Goal: Find specific page/section: Find specific page/section

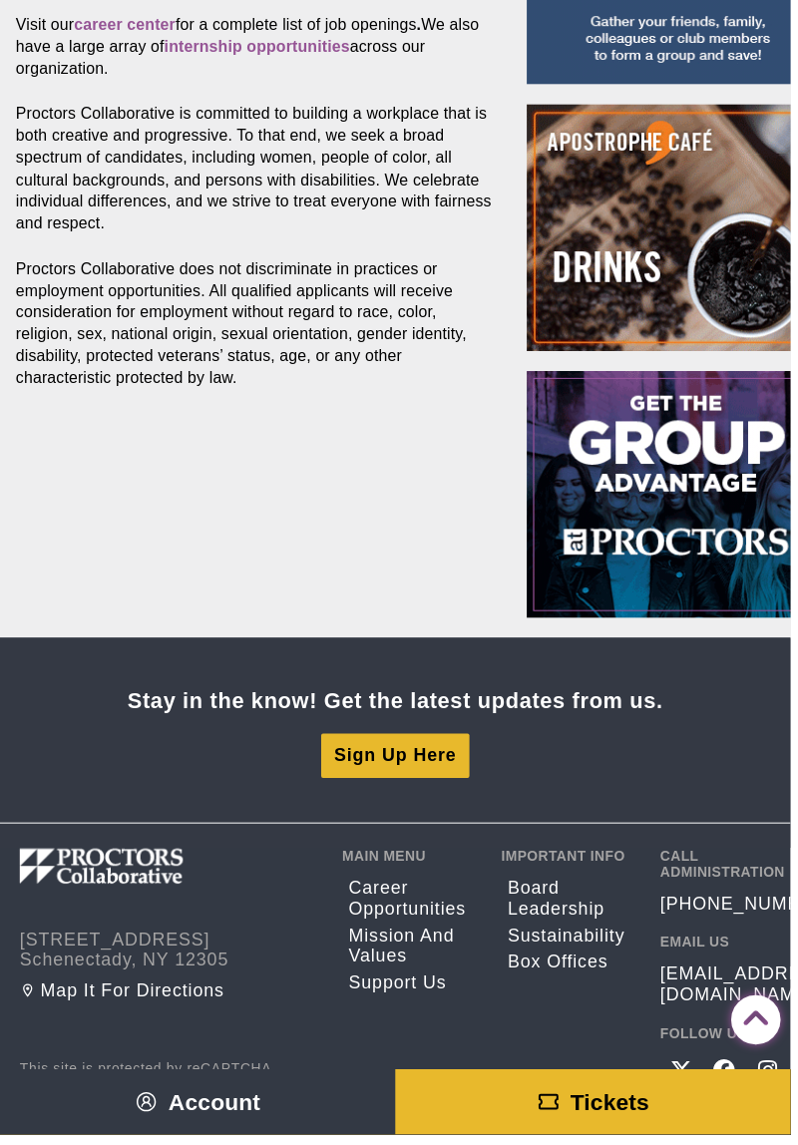
scroll to position [820, 0]
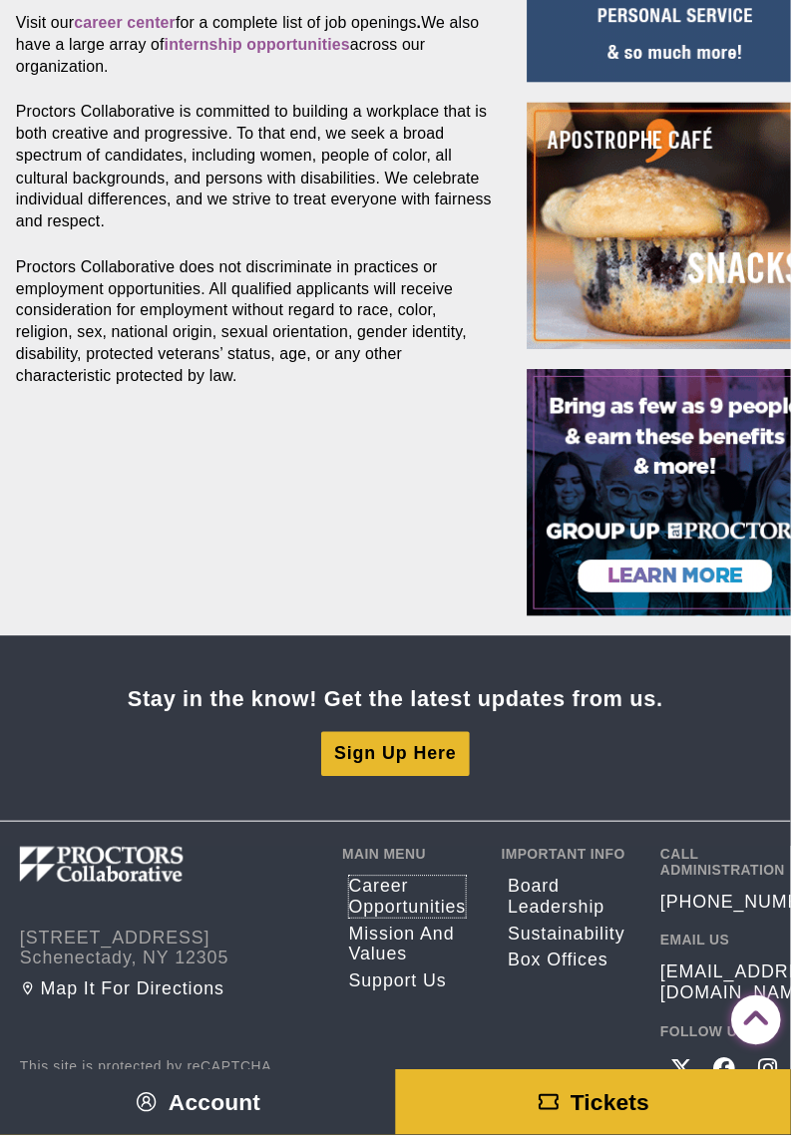
click at [389, 900] on link "Career opportunities" at bounding box center [411, 905] width 118 height 42
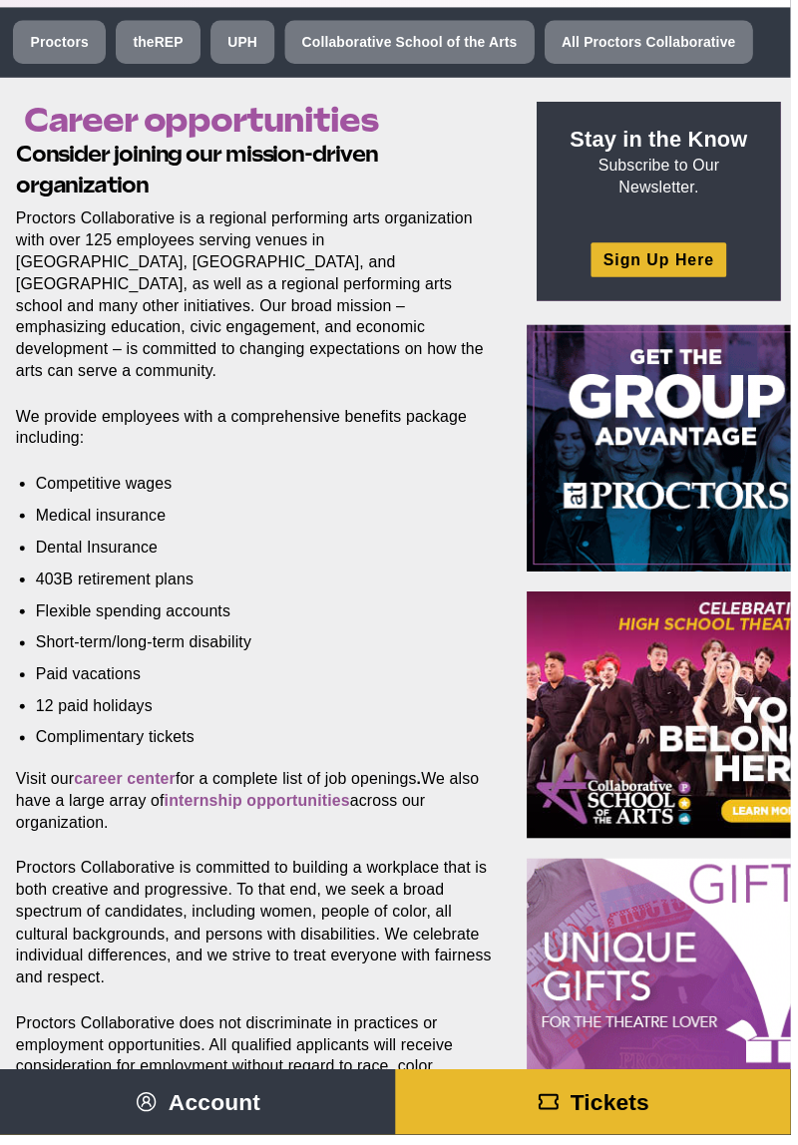
scroll to position [66, 0]
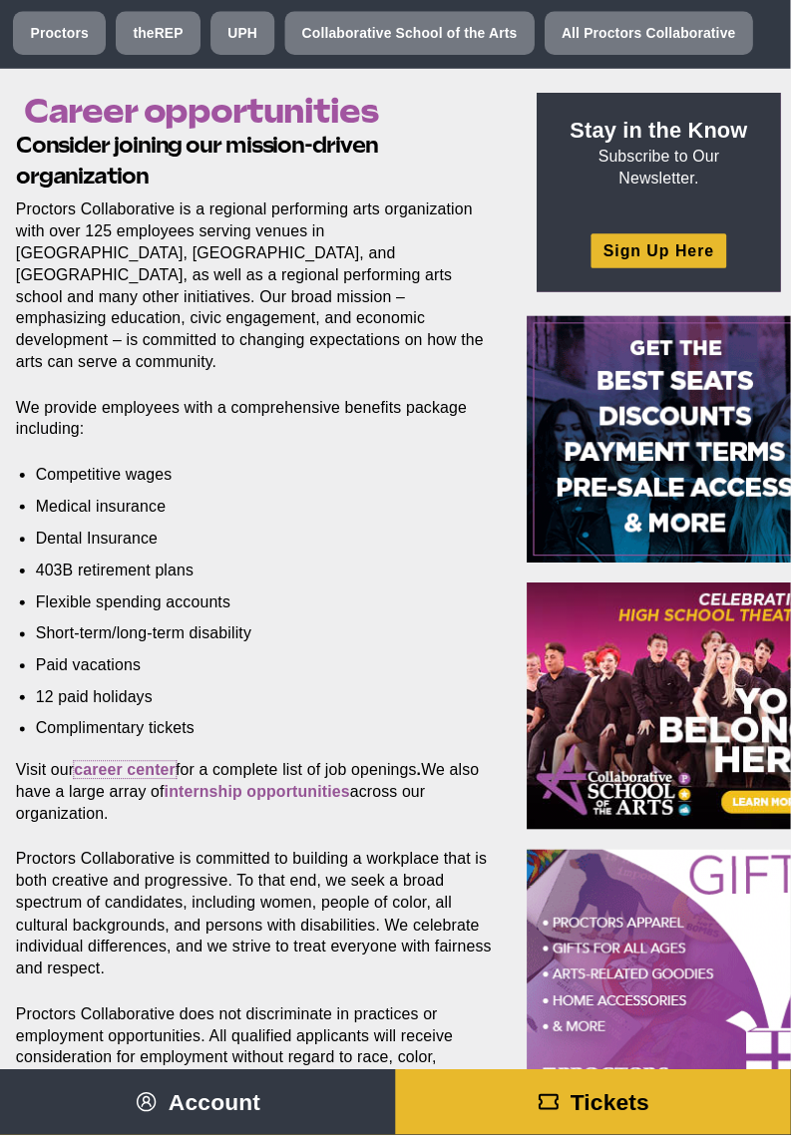
click at [121, 768] on strong "career center" at bounding box center [126, 776] width 103 height 17
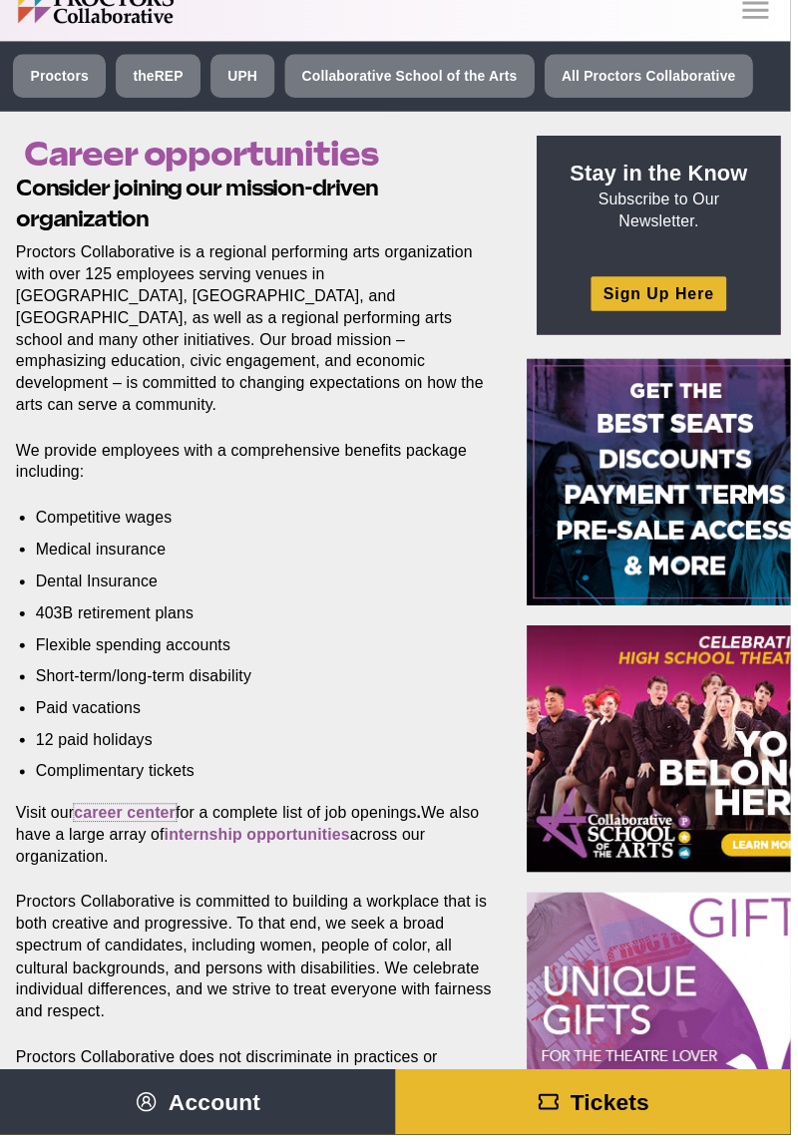
scroll to position [24, 0]
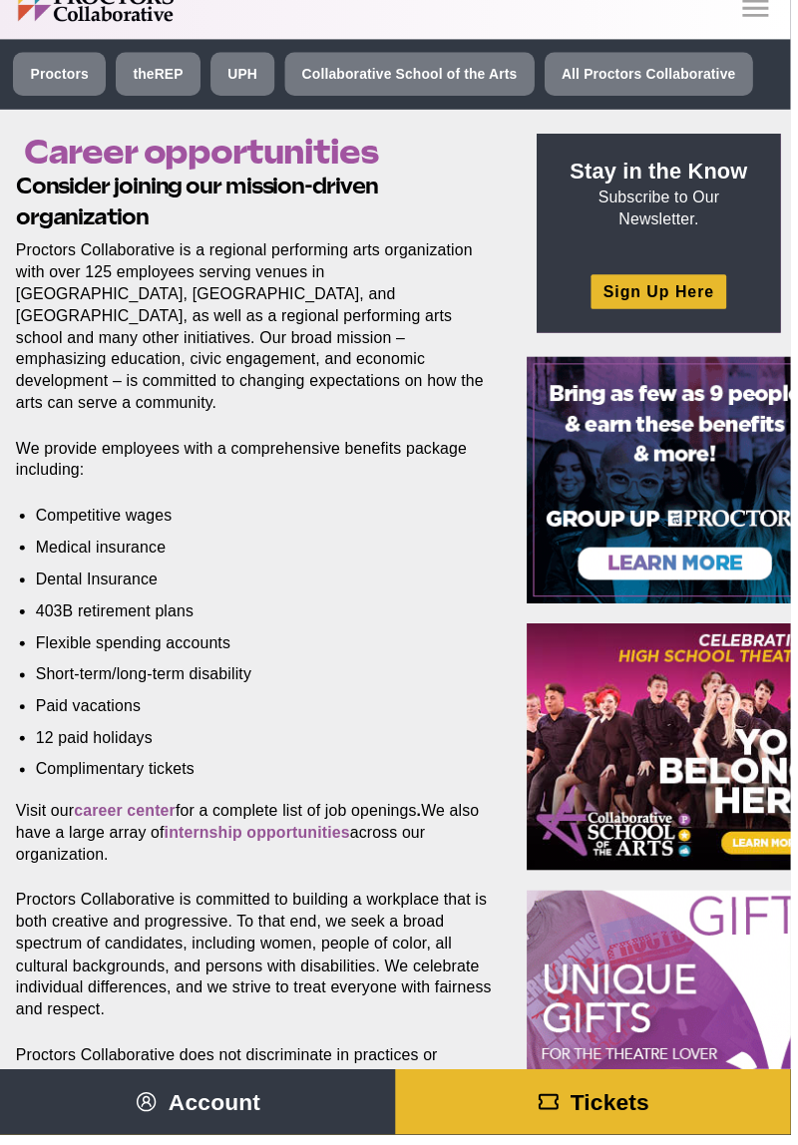
click at [141, 783] on section "Consider joining our mission-driven organization Proctors Collaborative is a re…" at bounding box center [260, 738] width 520 height 1130
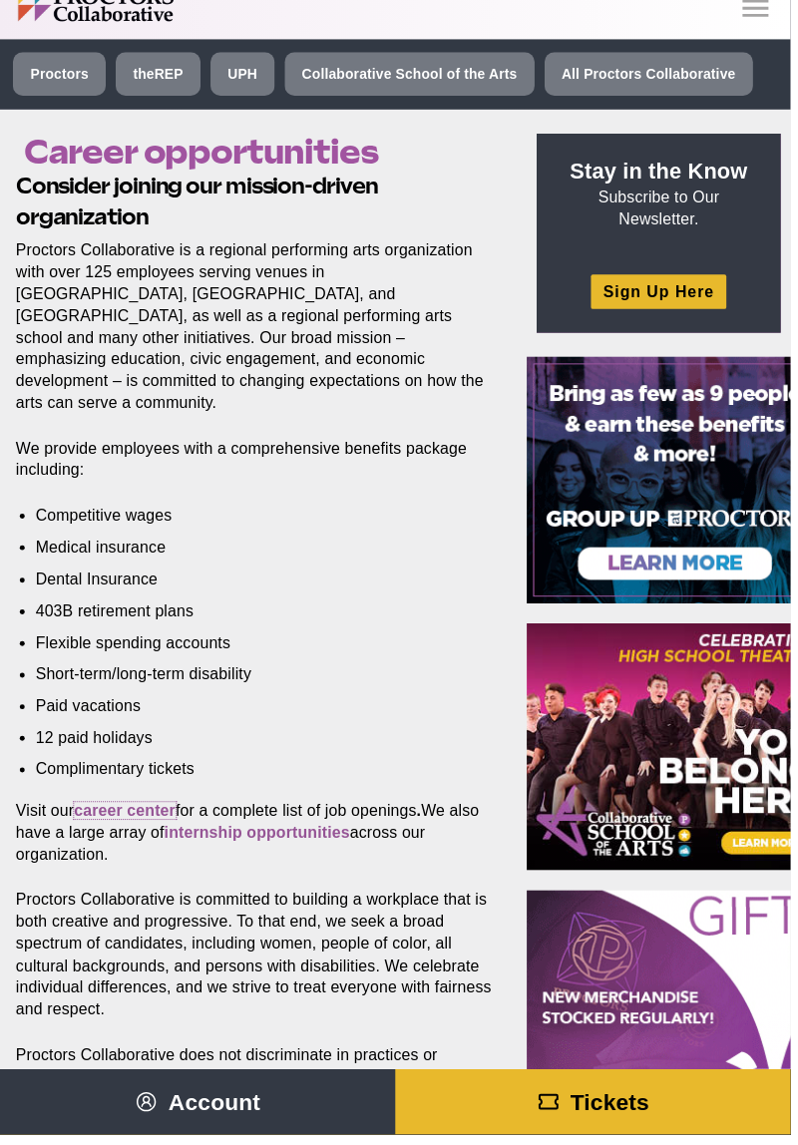
click at [150, 810] on strong "career center" at bounding box center [126, 818] width 103 height 17
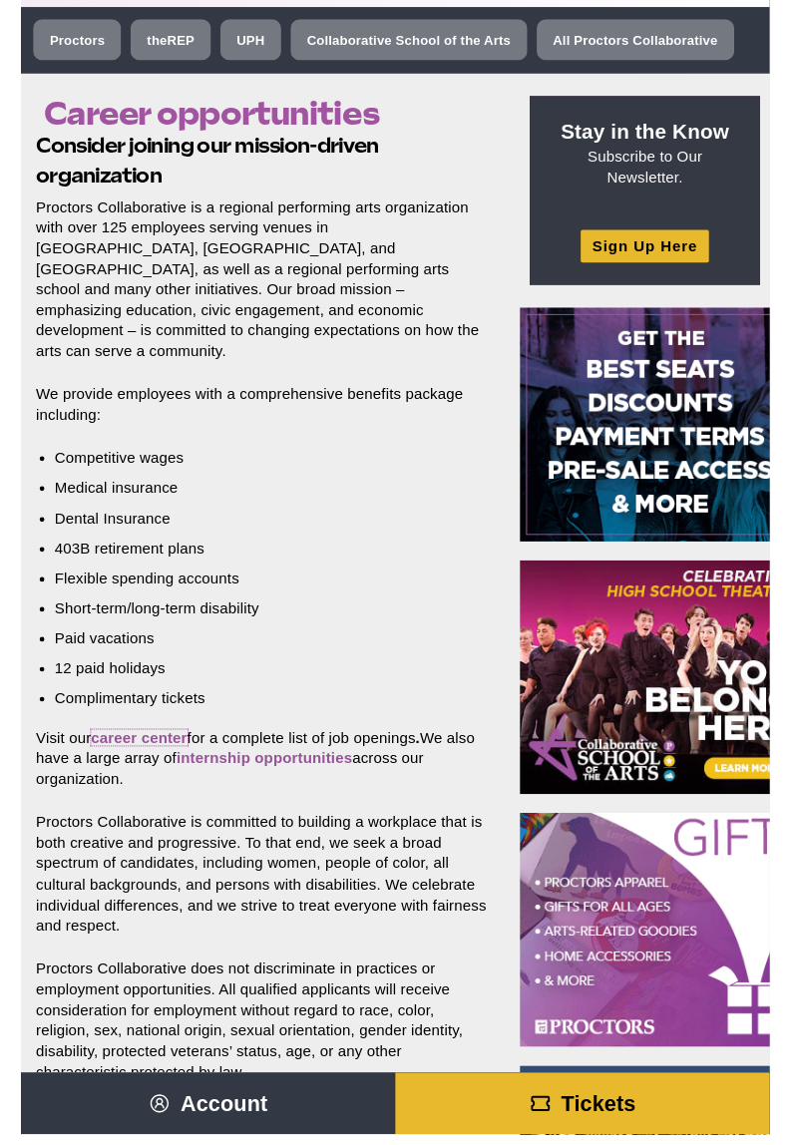
scroll to position [88, 0]
